Goal: Communication & Community: Answer question/provide support

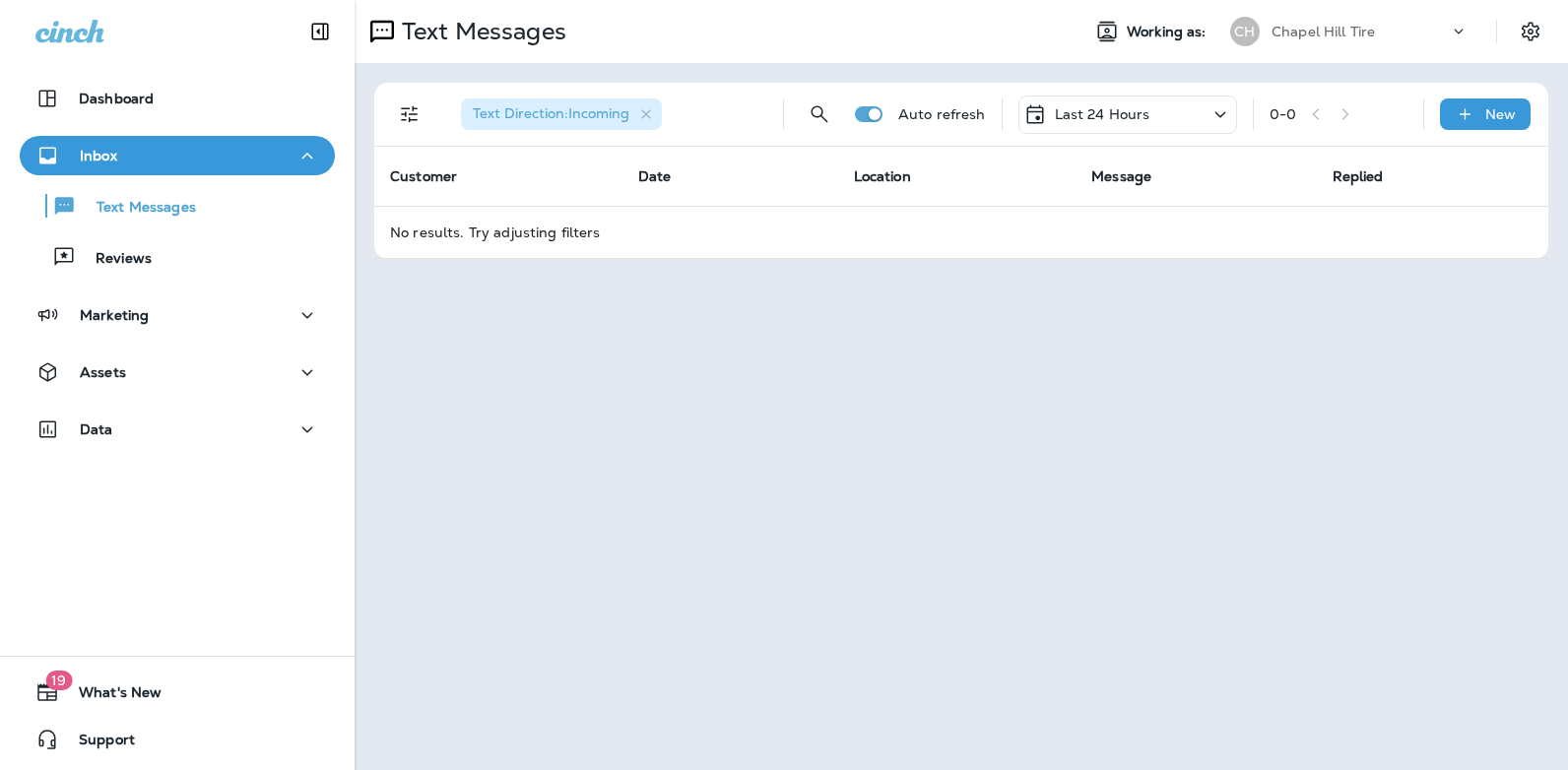
click at [1220, 115] on icon at bounding box center [1220, 115] width 24 height 25
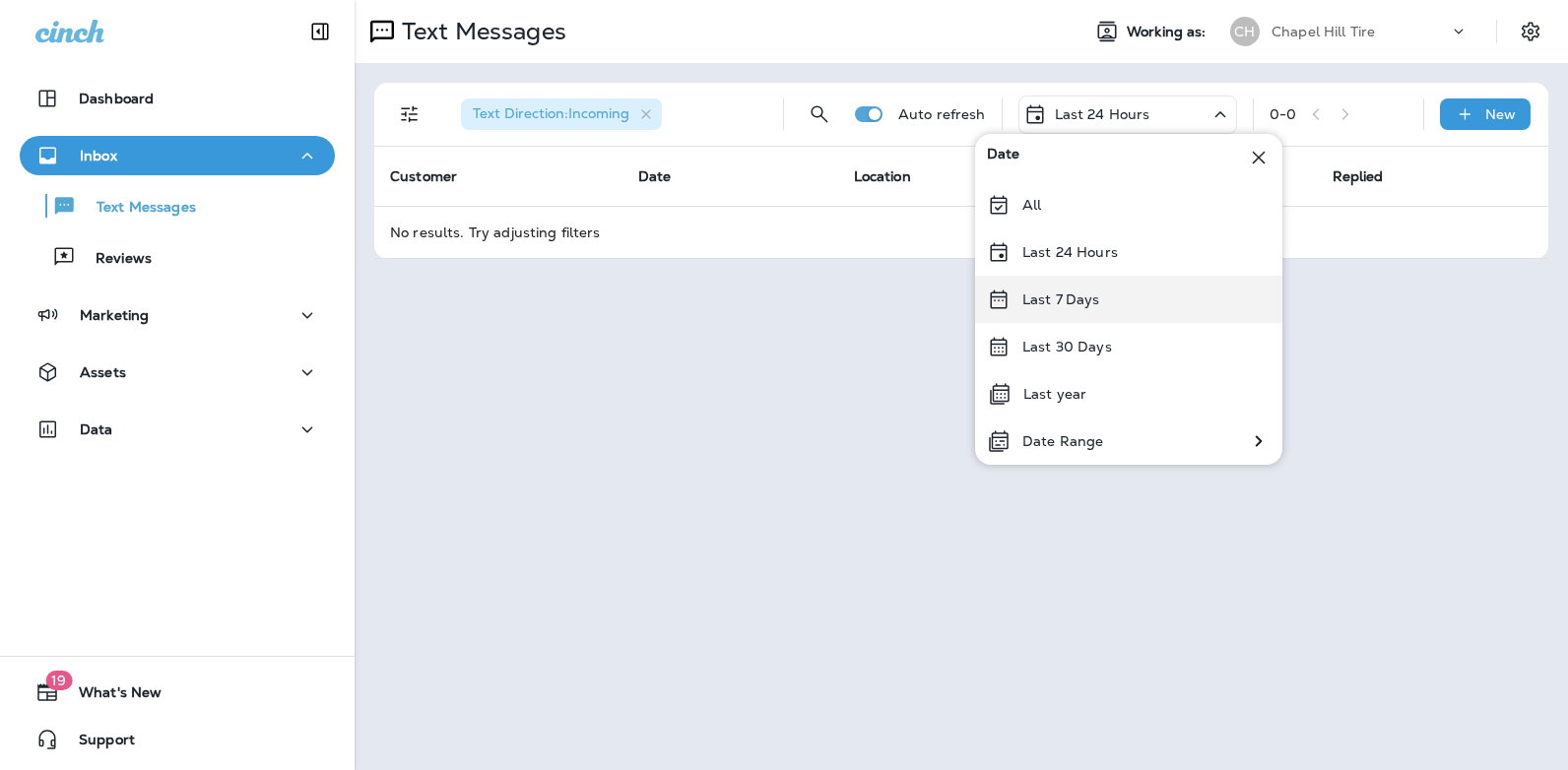
click at [1115, 294] on div "Last 7 Days" at bounding box center [1128, 299] width 307 height 47
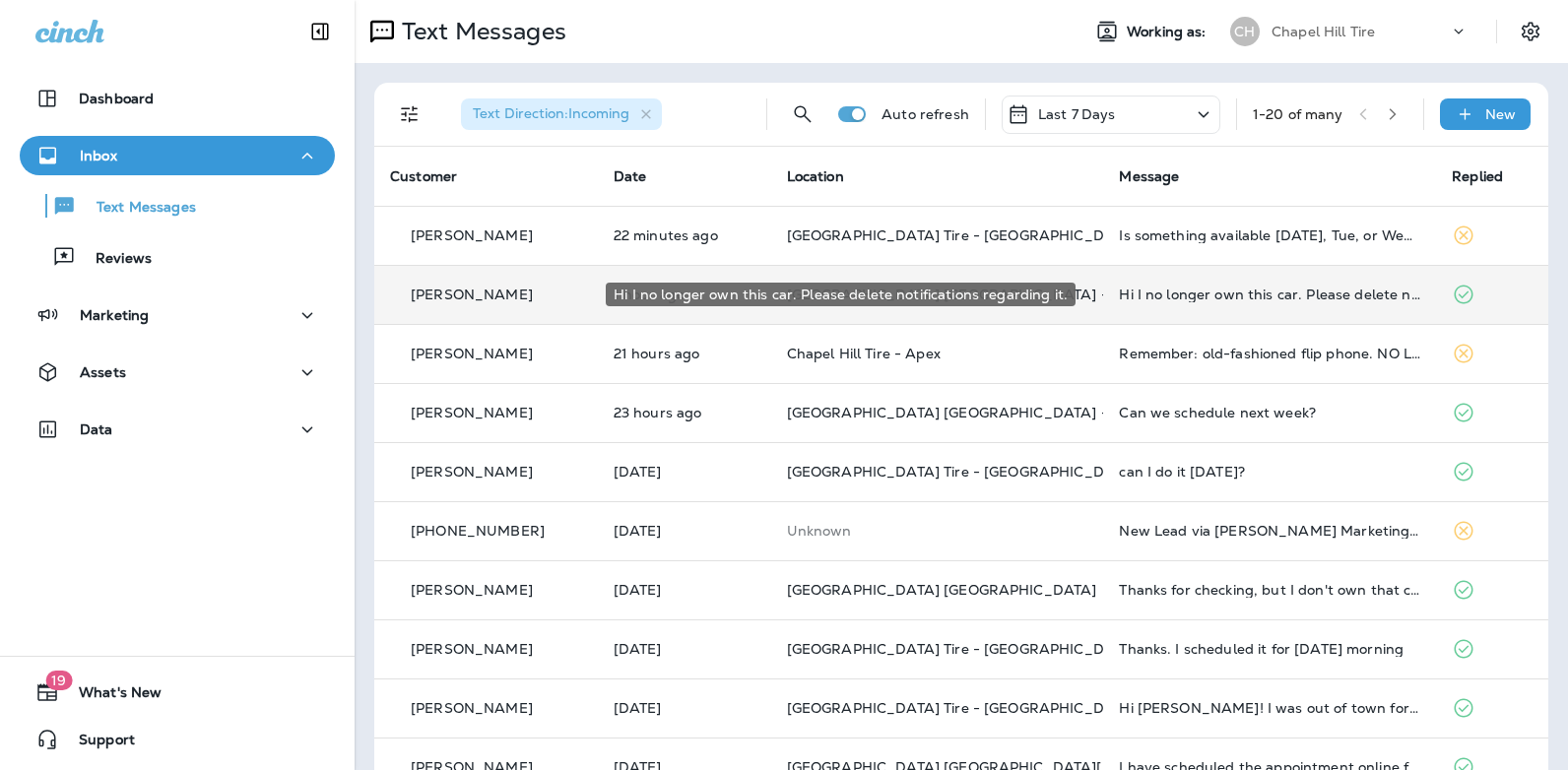
click at [1200, 295] on div "Hi I no longer own this car. Please delete notifications regarding it." at bounding box center [1269, 294] width 301 height 16
click at [1200, 295] on div at bounding box center [1310, 385] width 650 height 738
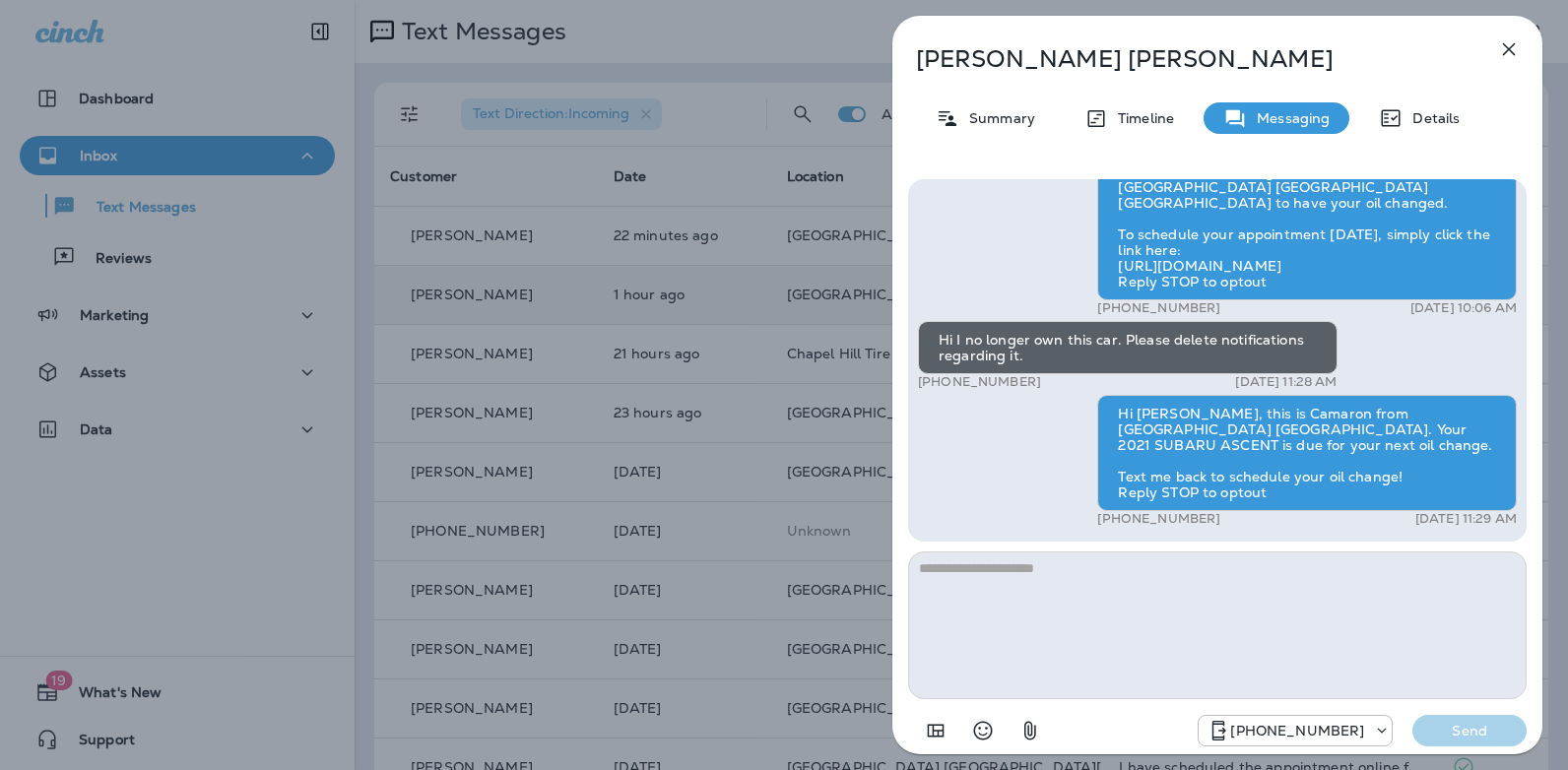
click at [1511, 44] on icon "button" at bounding box center [1509, 49] width 24 height 24
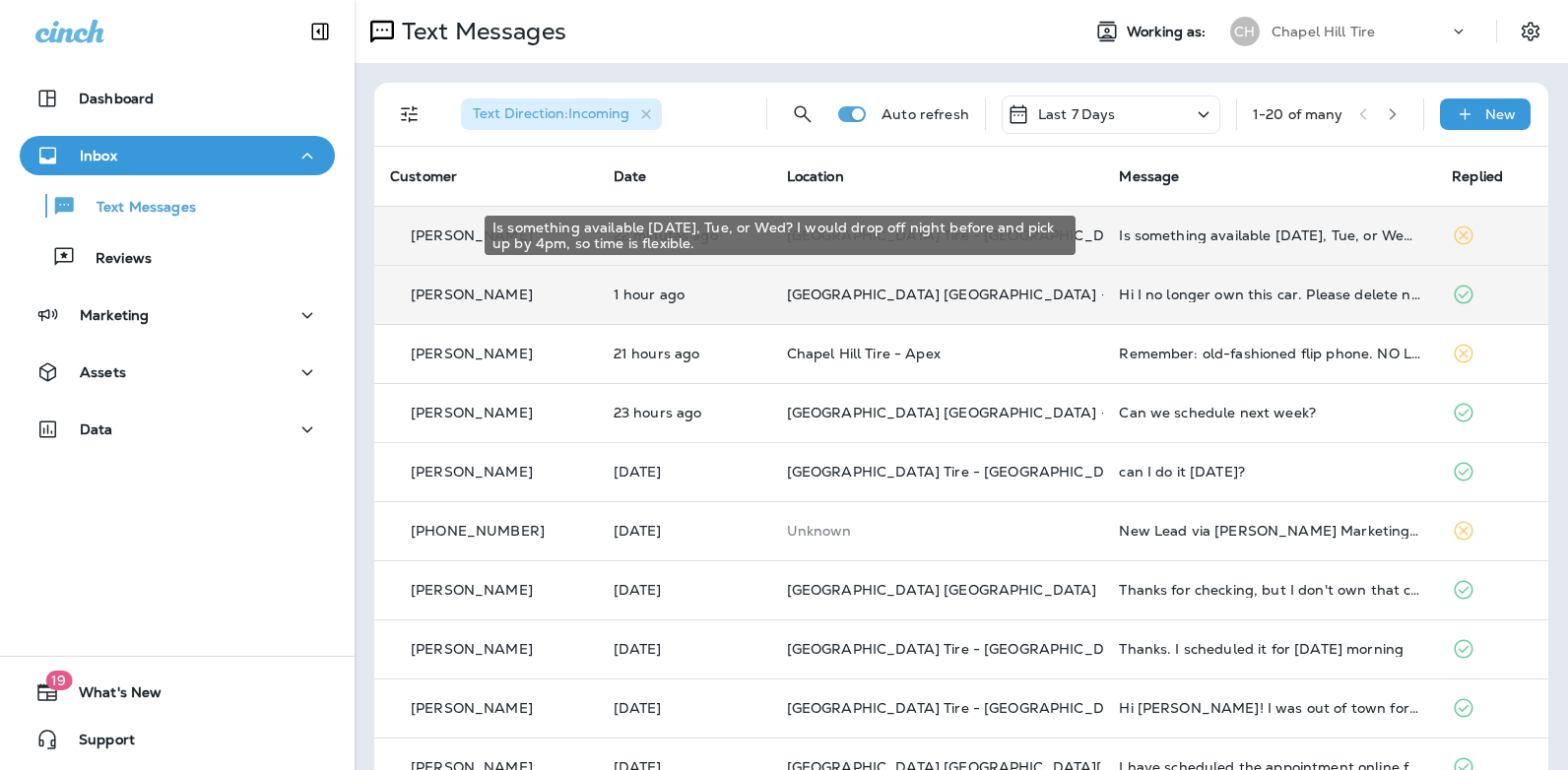
click at [1154, 236] on div "Is something available [DATE], Tue, or Wed? I would drop off night before and p…" at bounding box center [1269, 236] width 301 height 16
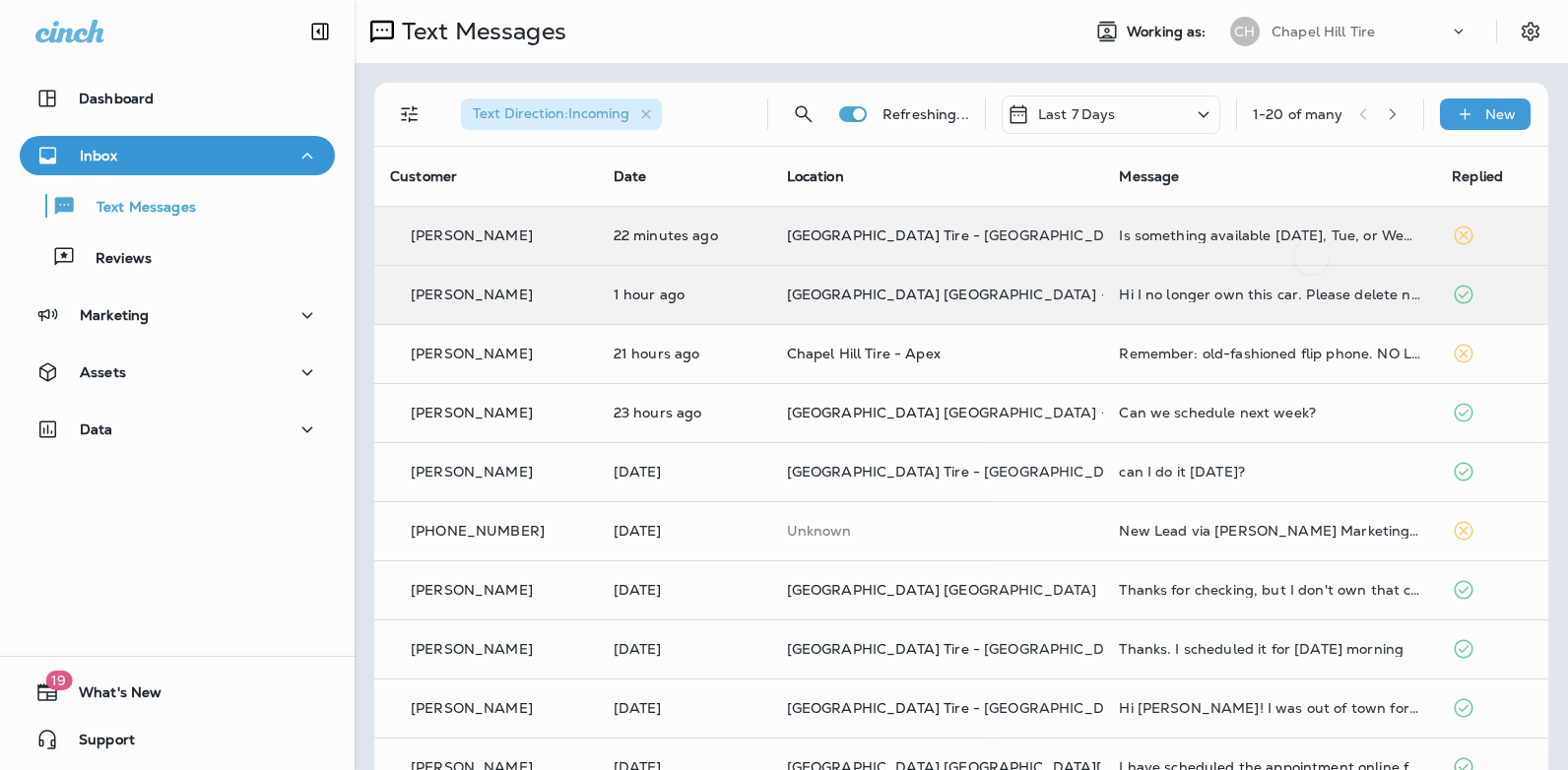
click at [1154, 236] on div at bounding box center [1311, 146] width 650 height 261
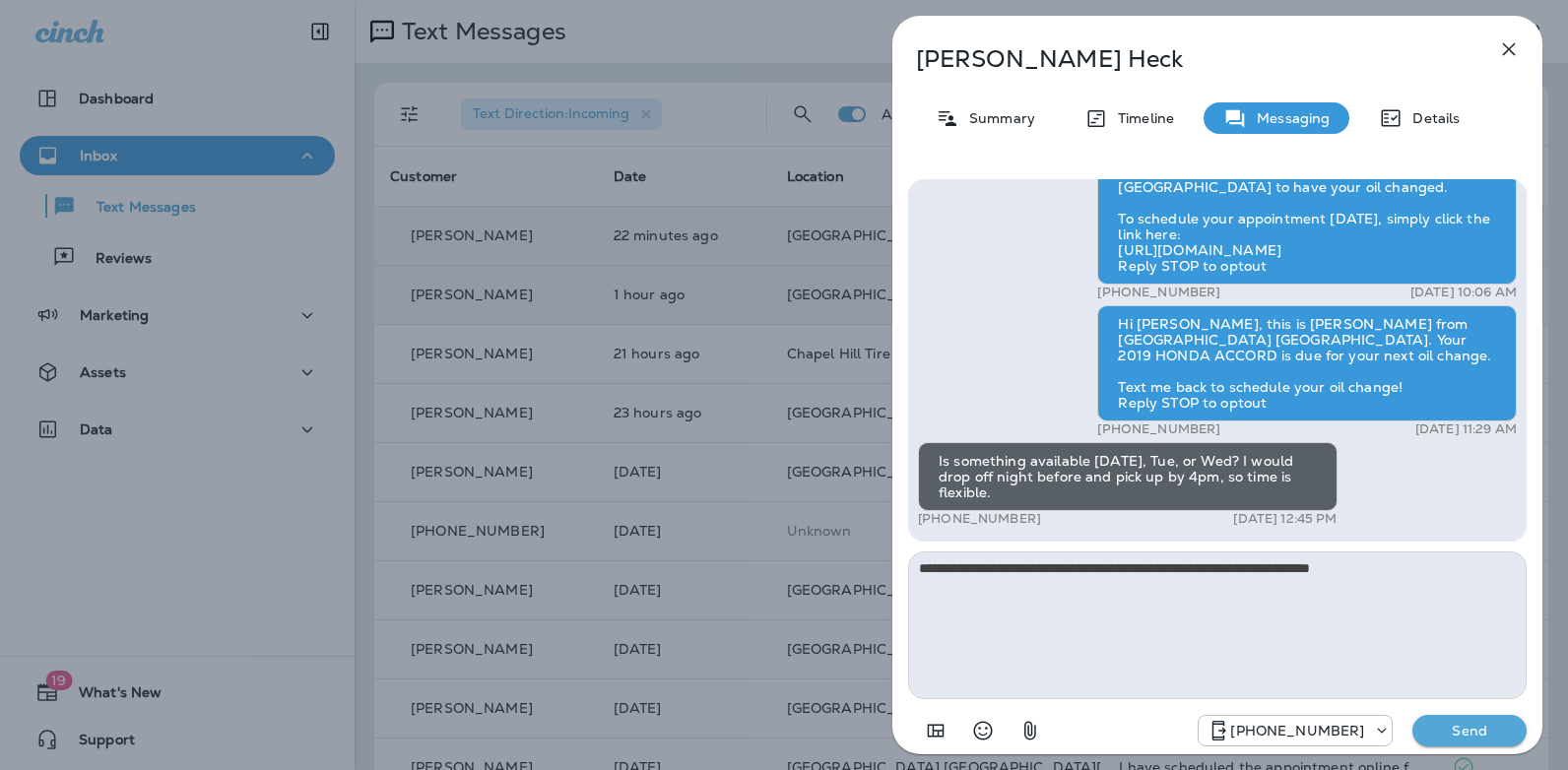
type textarea "**********"
click at [1463, 730] on p "Send" at bounding box center [1469, 731] width 83 height 18
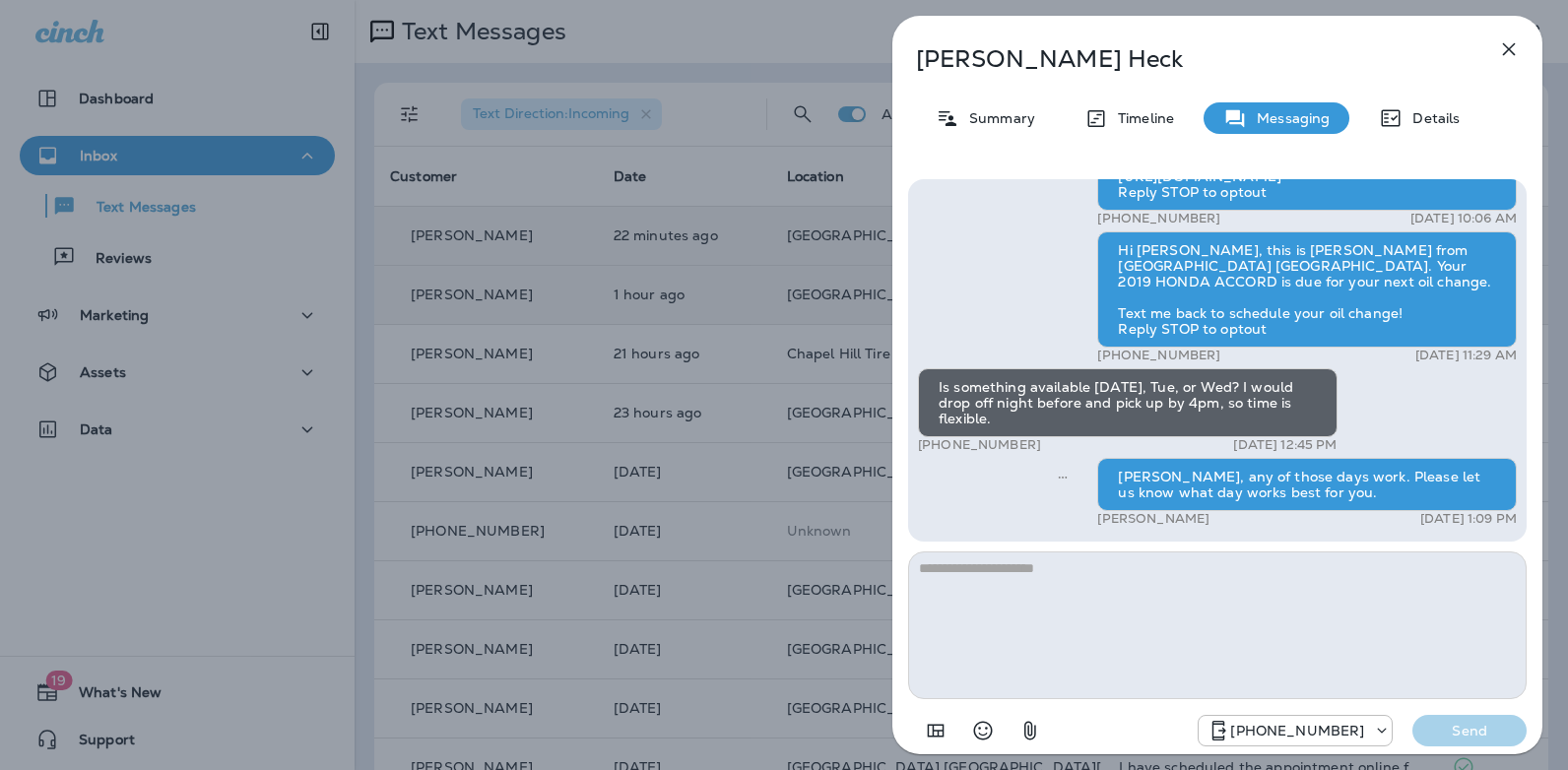
click at [1504, 48] on icon "button" at bounding box center [1509, 49] width 24 height 24
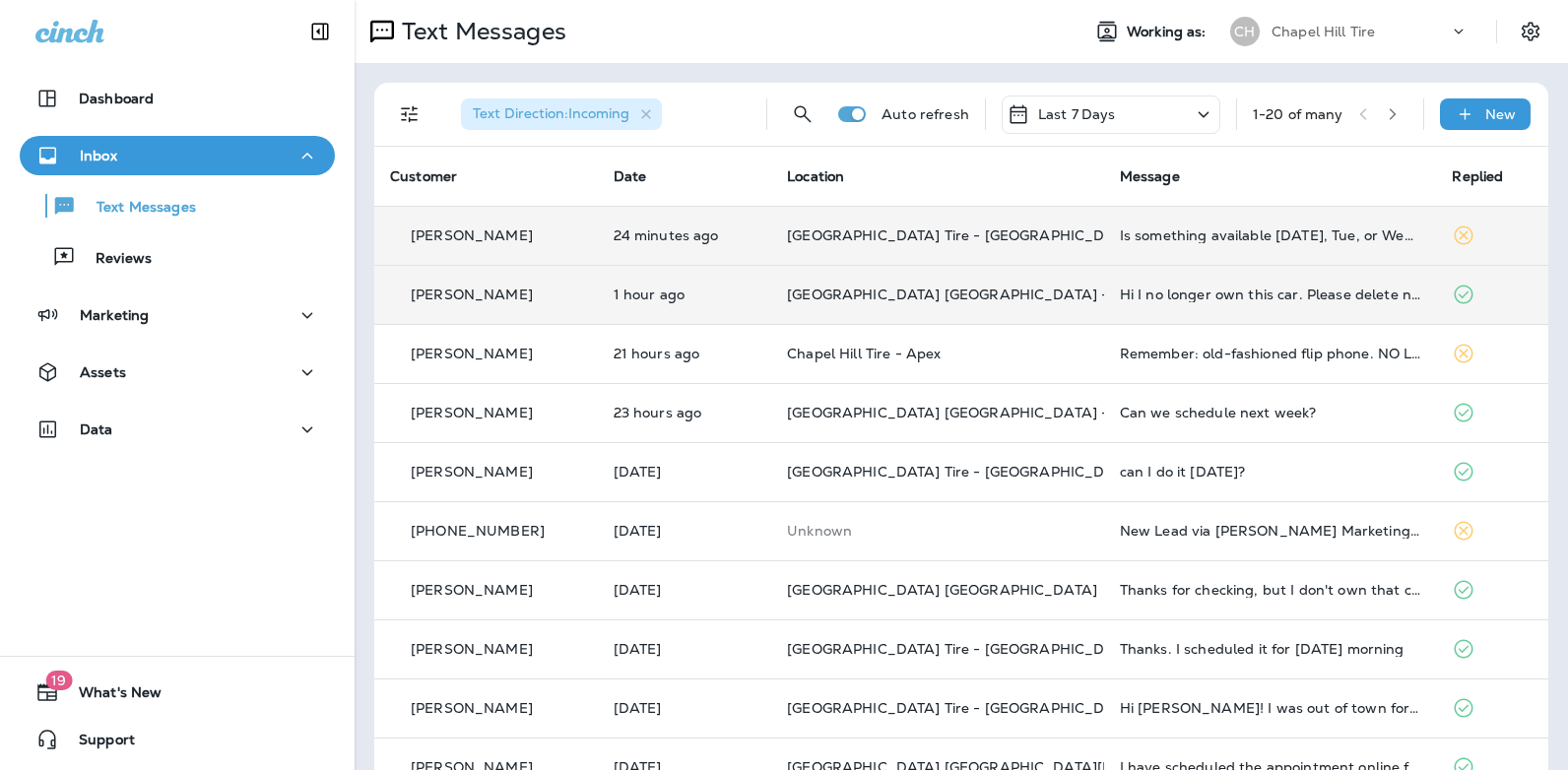
click at [1191, 116] on icon at bounding box center [1203, 115] width 24 height 25
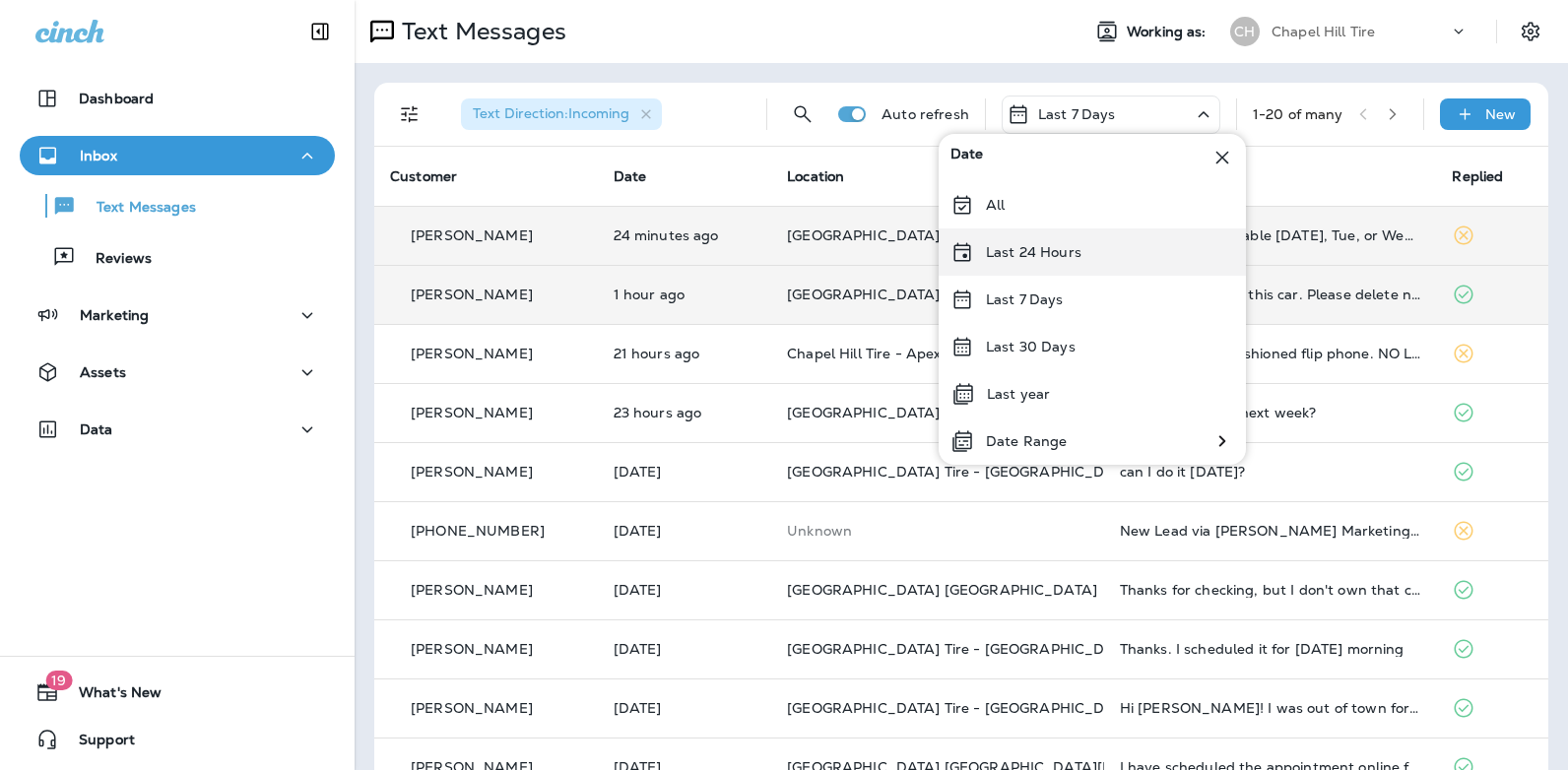
click at [1080, 248] on div "Last 24 Hours" at bounding box center [1091, 253] width 307 height 47
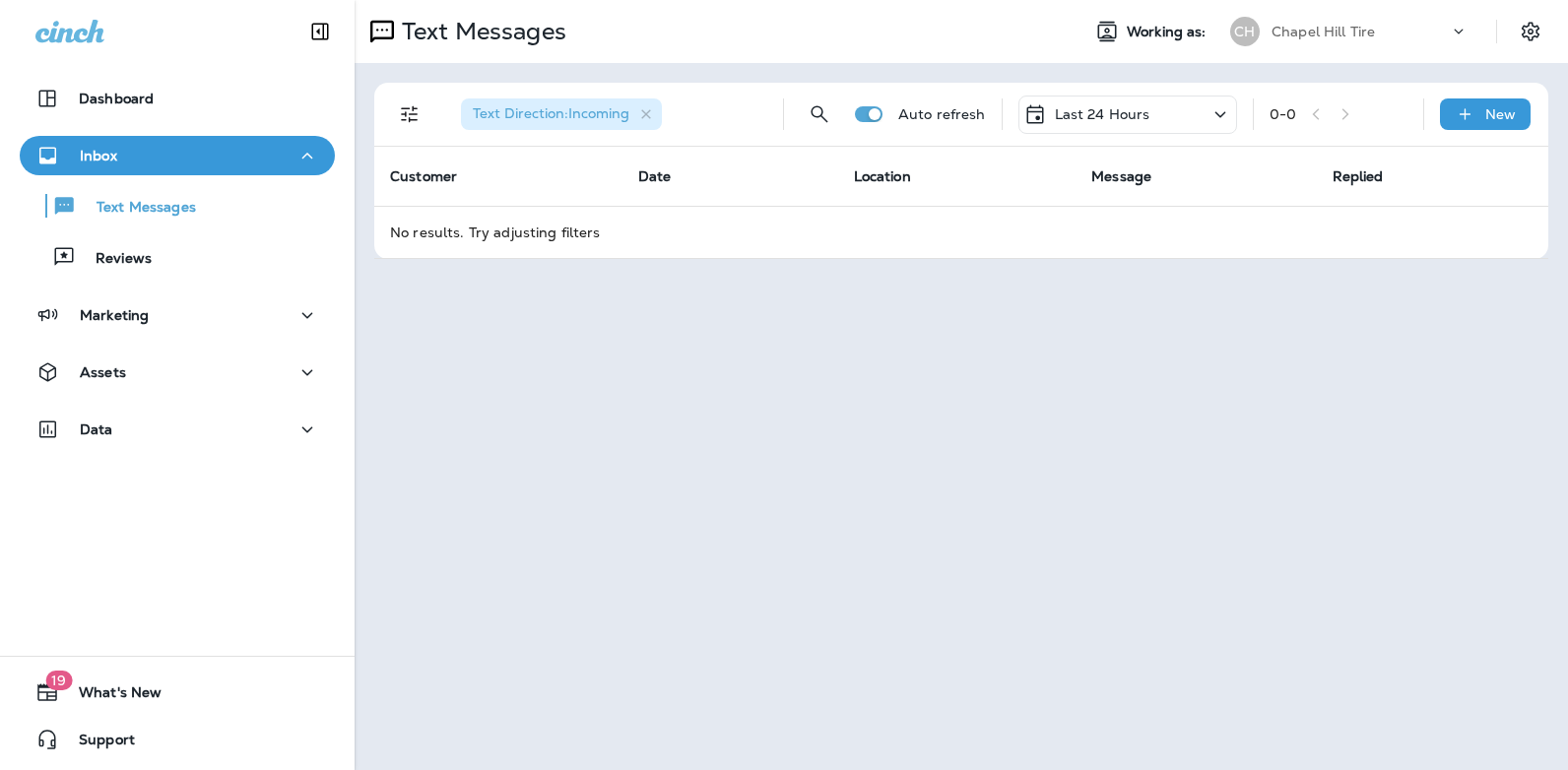
click at [1222, 110] on icon at bounding box center [1220, 115] width 24 height 25
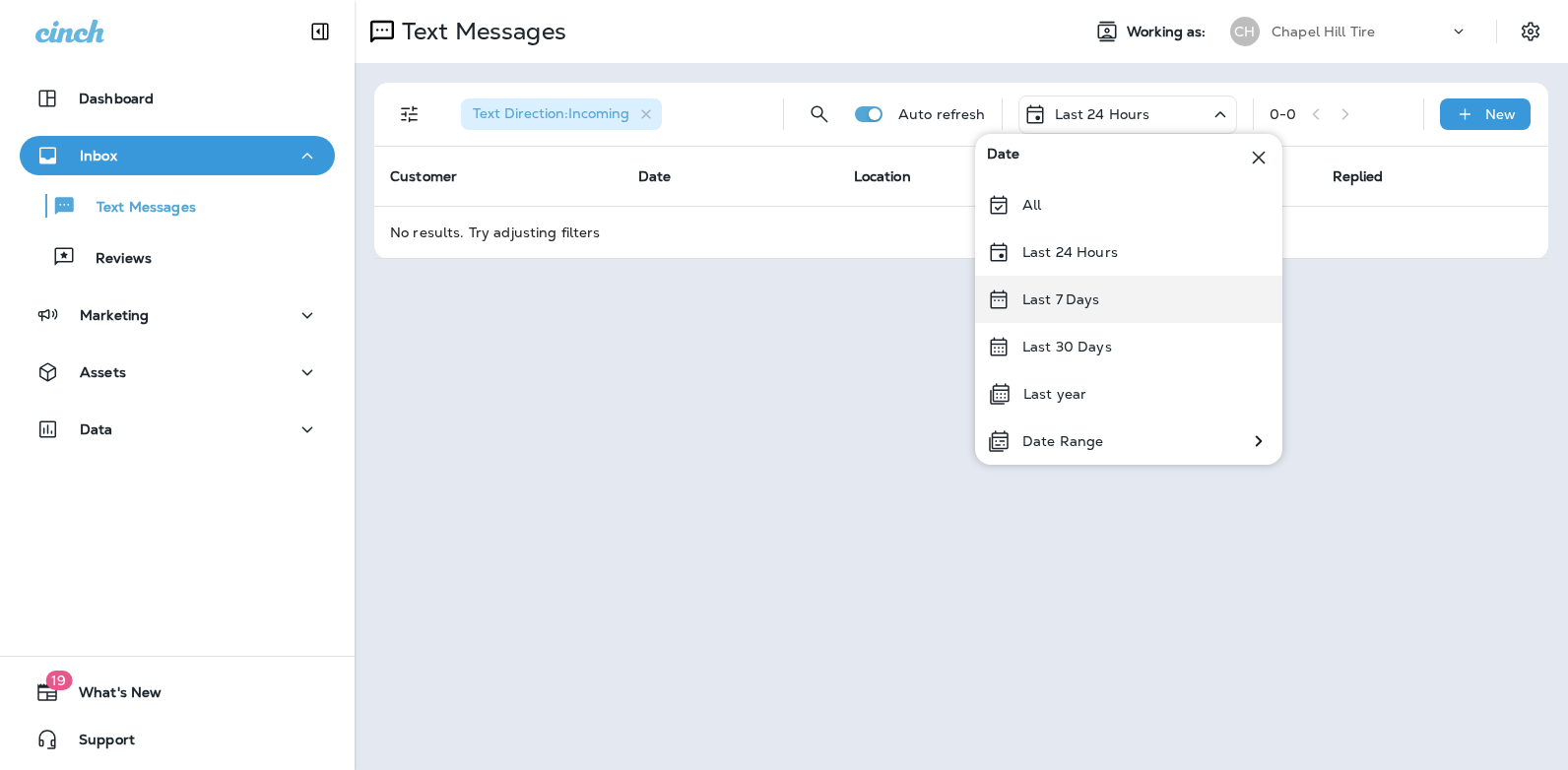
click at [1104, 291] on div "Last 7 Days" at bounding box center [1128, 299] width 307 height 47
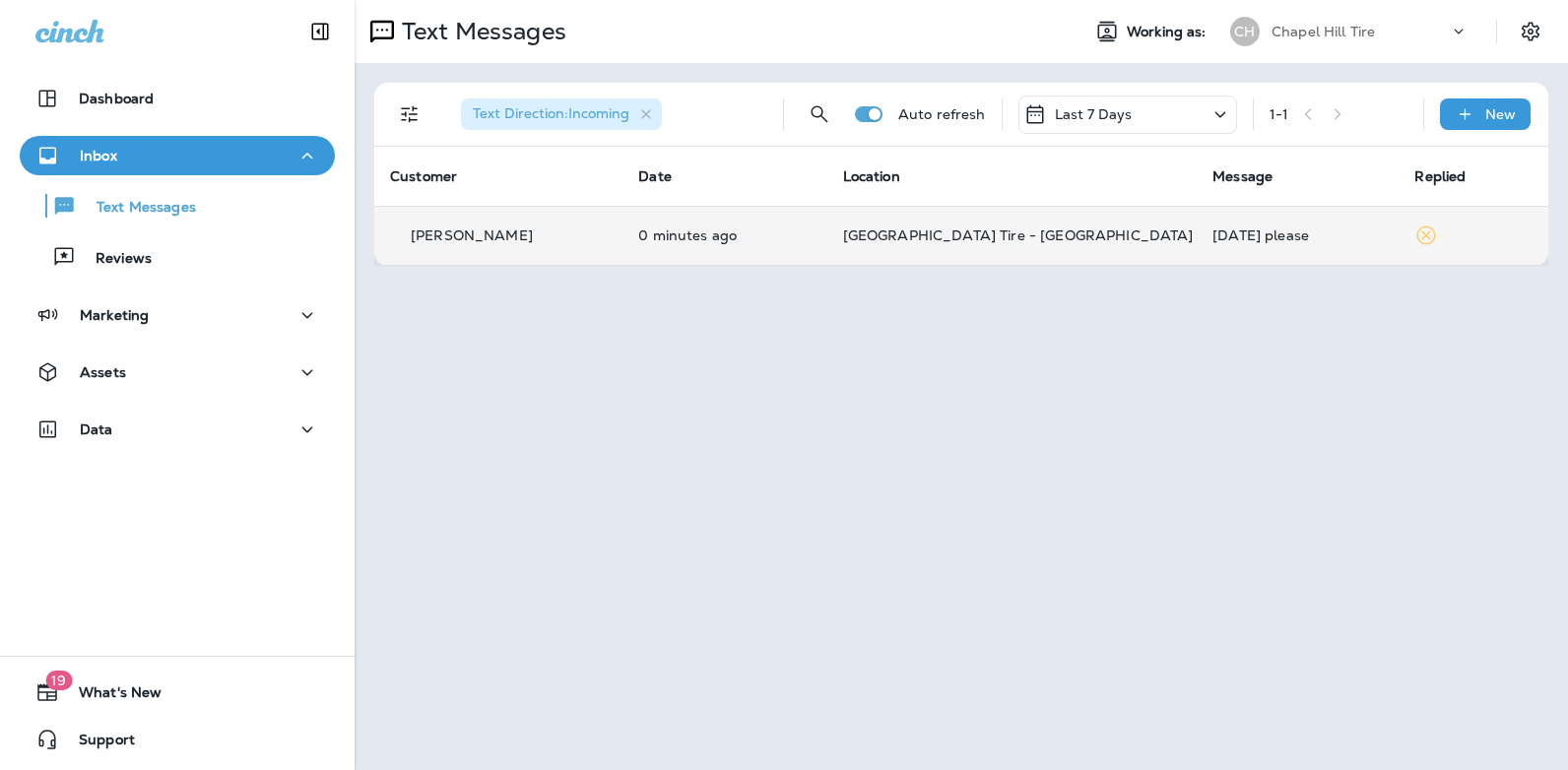
click at [1221, 236] on div "[DATE] please" at bounding box center [1297, 236] width 171 height 16
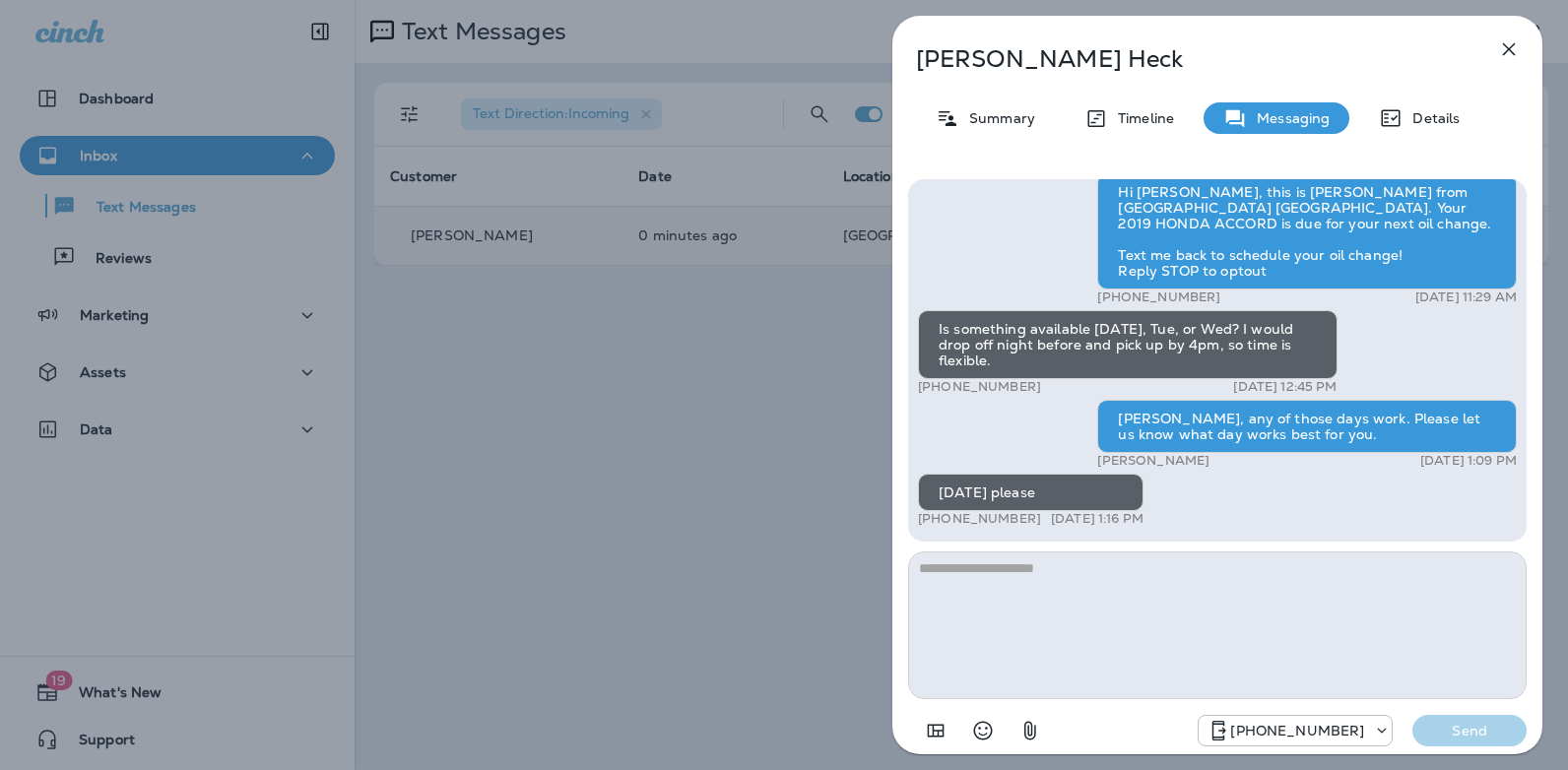
drag, startPoint x: 1030, startPoint y: 387, endPoint x: 933, endPoint y: 393, distance: 97.2
click at [933, 393] on div "+1 (919) 923-6973 [DATE] 12:45 PM" at bounding box center [1127, 387] width 419 height 16
copy p "[PHONE_NUMBER]"
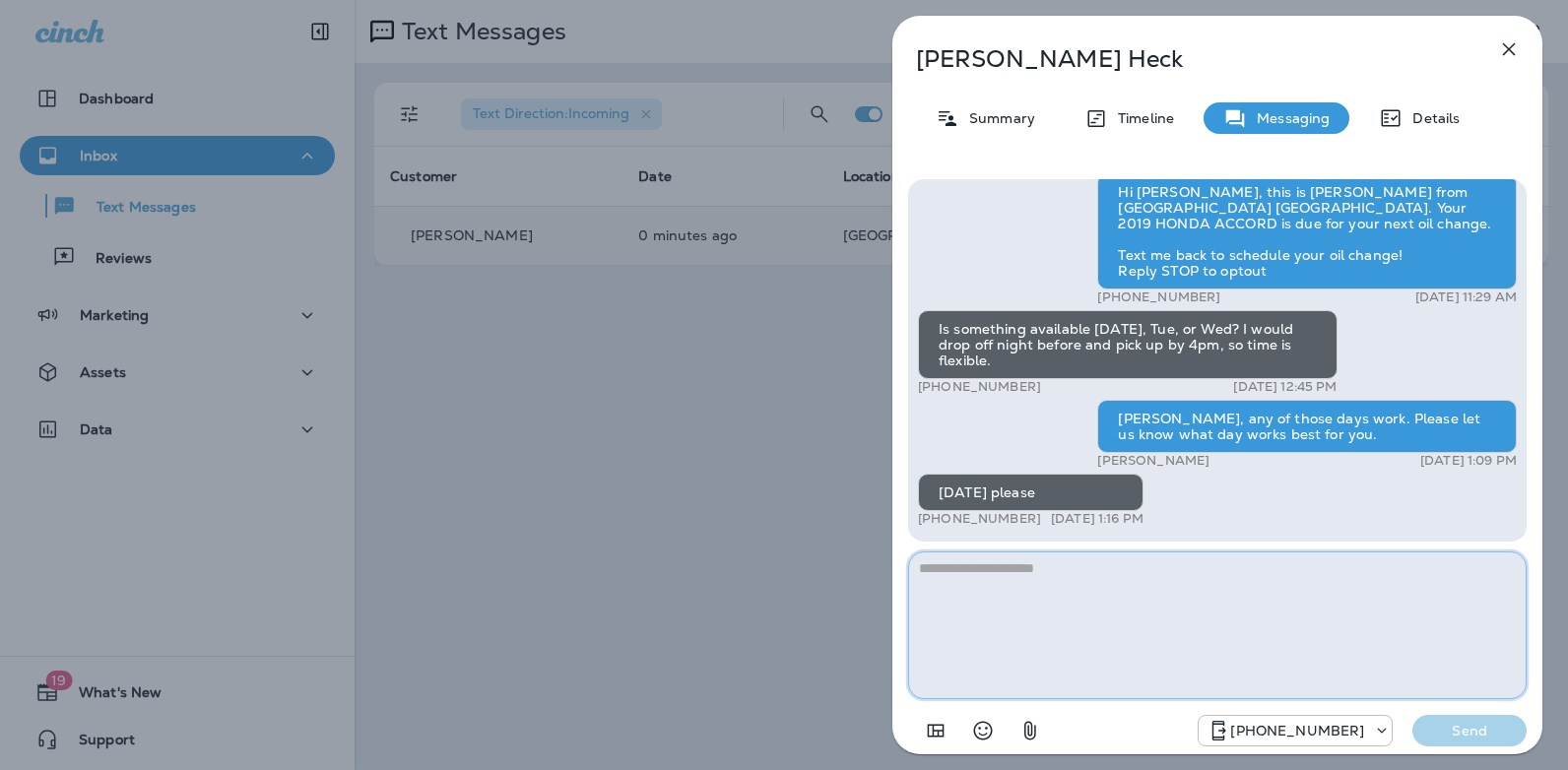
click at [1049, 585] on textarea at bounding box center [1217, 626] width 619 height 148
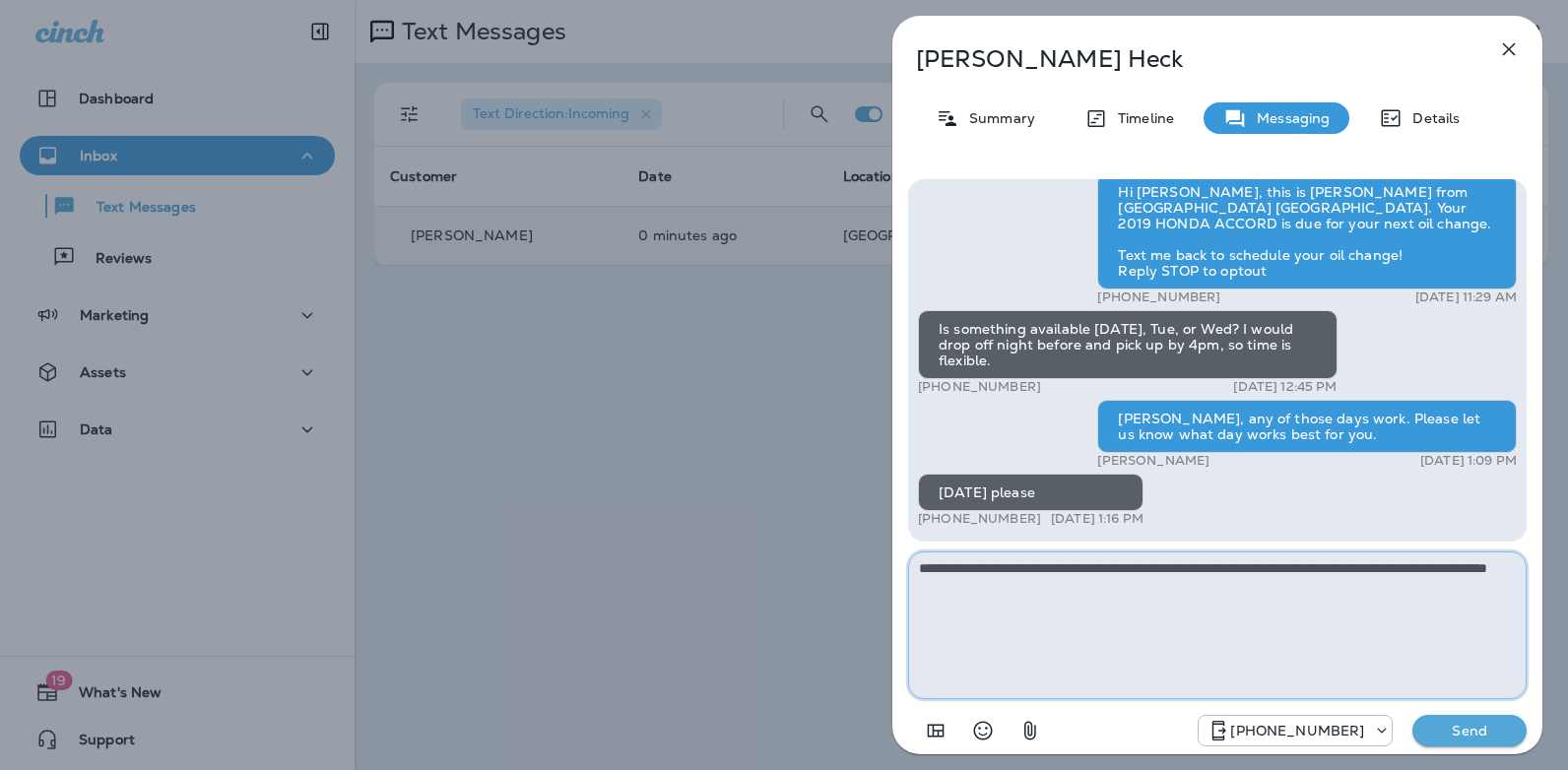
click at [1121, 572] on textarea "**********" at bounding box center [1217, 626] width 619 height 148
click at [1267, 590] on textarea "**********" at bounding box center [1217, 626] width 619 height 148
type textarea "**********"
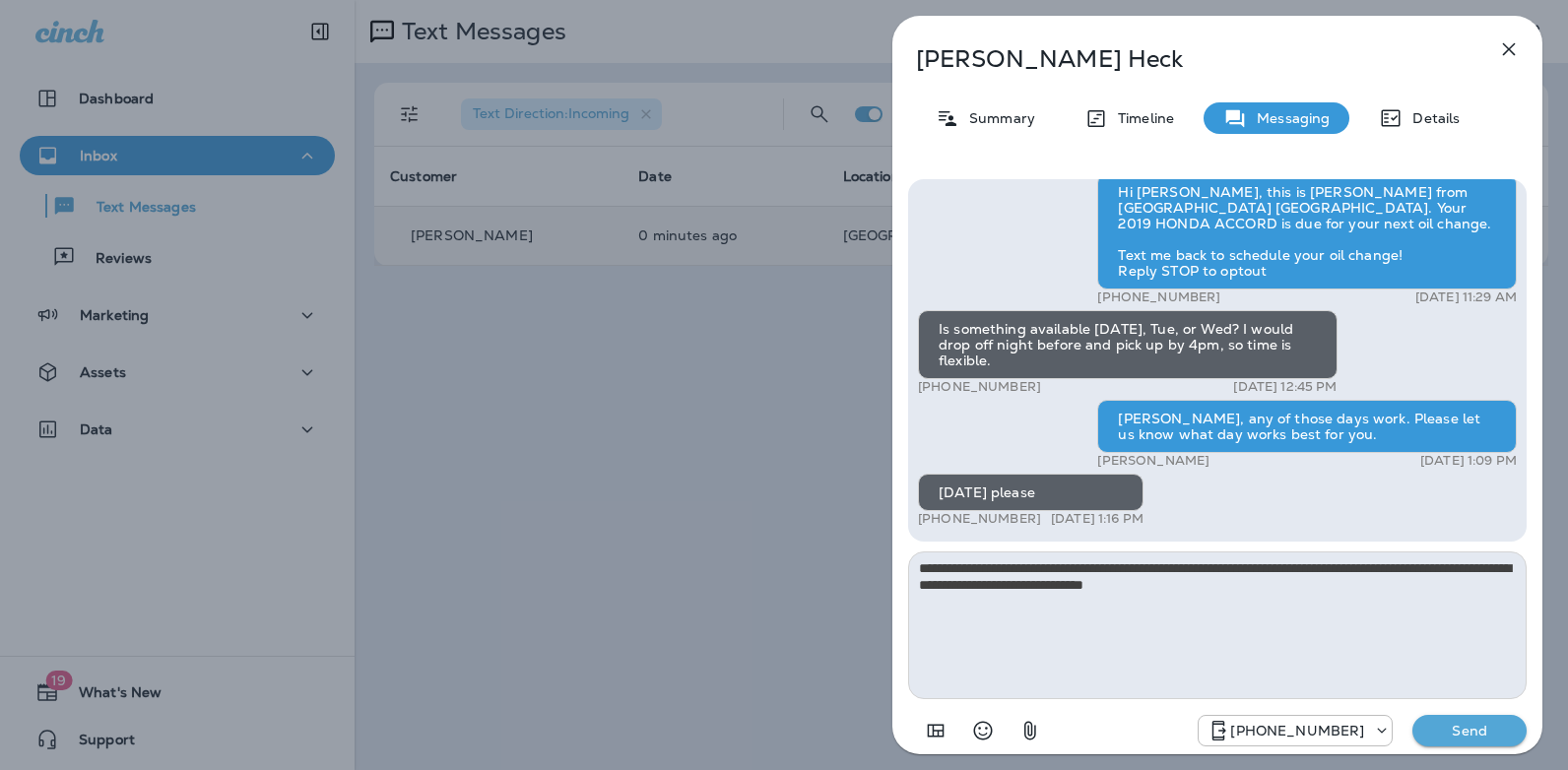
click at [1458, 737] on p "Send" at bounding box center [1469, 731] width 83 height 18
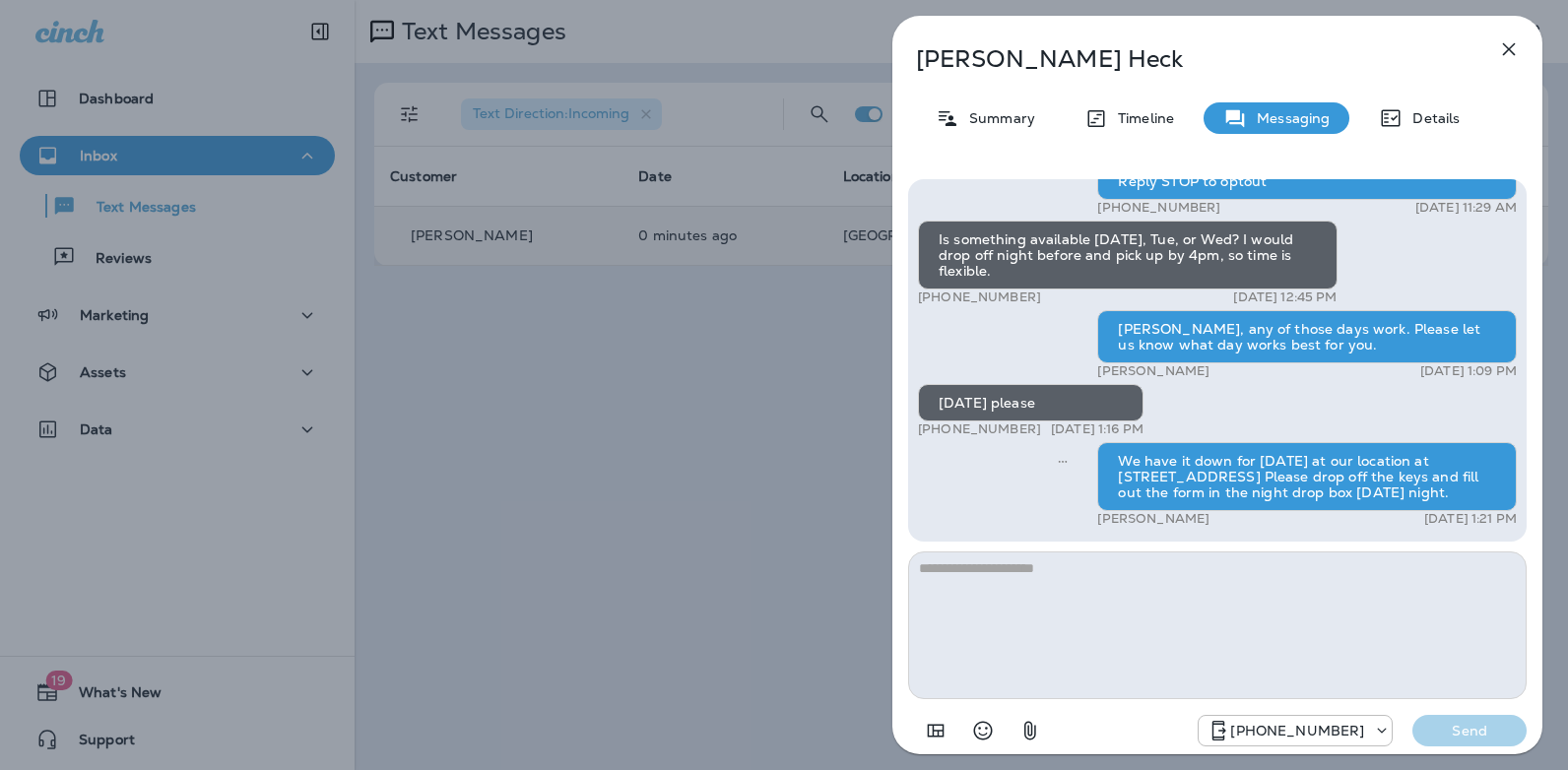
click at [1503, 44] on icon "button" at bounding box center [1509, 49] width 13 height 13
